Goal: Information Seeking & Learning: Check status

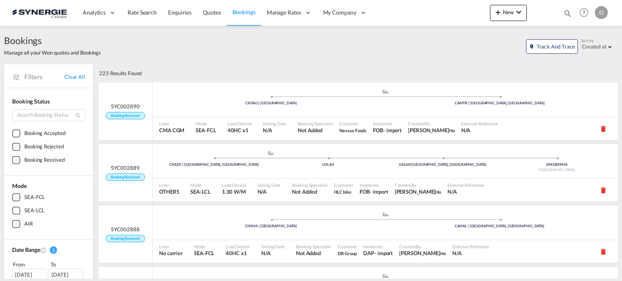
click at [565, 13] on md-icon "icon-magnify" at bounding box center [567, 13] width 9 height 9
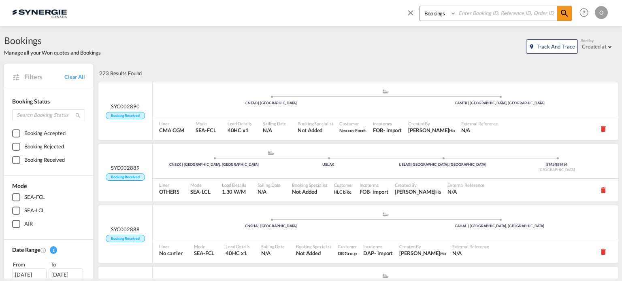
drag, startPoint x: 432, startPoint y: 14, endPoint x: 434, endPoint y: 18, distance: 4.5
click at [432, 14] on select "Bookings Quotes Enquiries" at bounding box center [439, 13] width 38 height 15
select select "Quotes"
click at [420, 6] on select "Bookings Quotes Enquiries" at bounding box center [439, 13] width 38 height 15
click at [468, 15] on input at bounding box center [506, 13] width 101 height 14
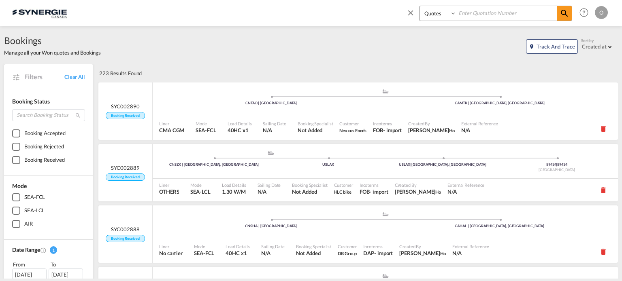
paste input "SYC000013839"
type input "SYC000013839"
click at [564, 13] on md-icon "icon-magnify" at bounding box center [565, 14] width 10 height 10
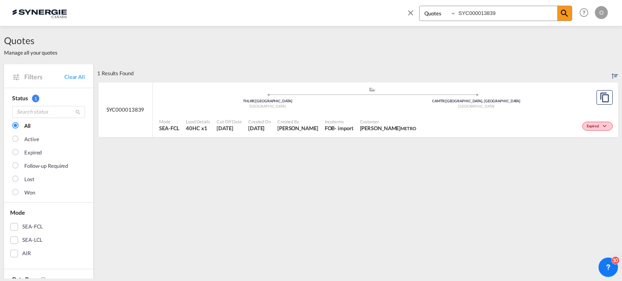
click at [439, 111] on div ".a{fill:#aaa8ad;} .a{fill:#aaa8ad;} THLKR | [GEOGRAPHIC_DATA] [GEOGRAPHIC_DATA]…" at bounding box center [372, 100] width 426 height 26
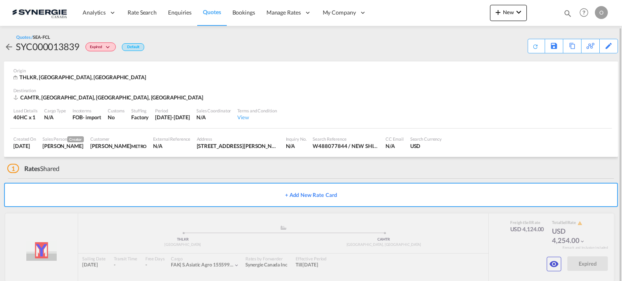
scroll to position [14, 0]
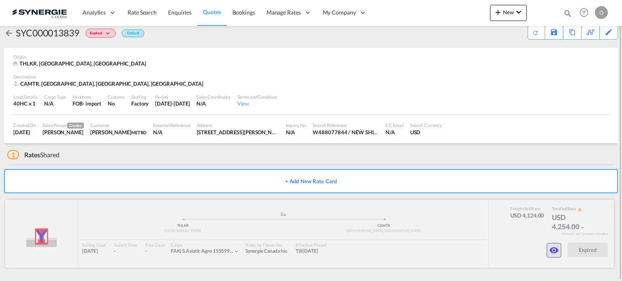
click at [557, 251] on md-icon "icon-eye" at bounding box center [554, 251] width 10 height 10
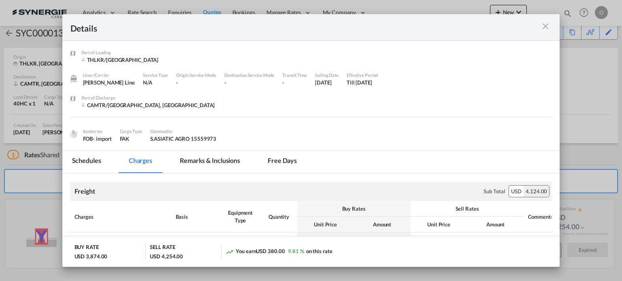
click at [541, 27] on md-icon "icon-close m-3 fg-AAA8AD cursor" at bounding box center [546, 26] width 10 height 10
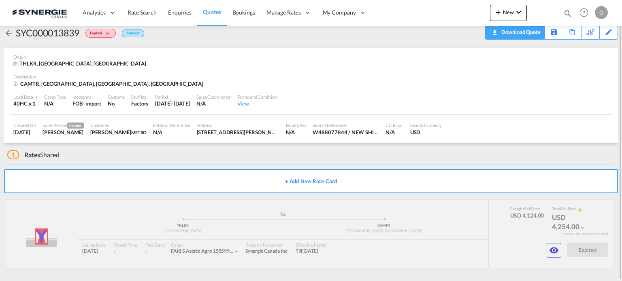
click at [528, 37] on div "Download Quote" at bounding box center [519, 32] width 41 height 13
